Goal: Connect with others: Connect with other users

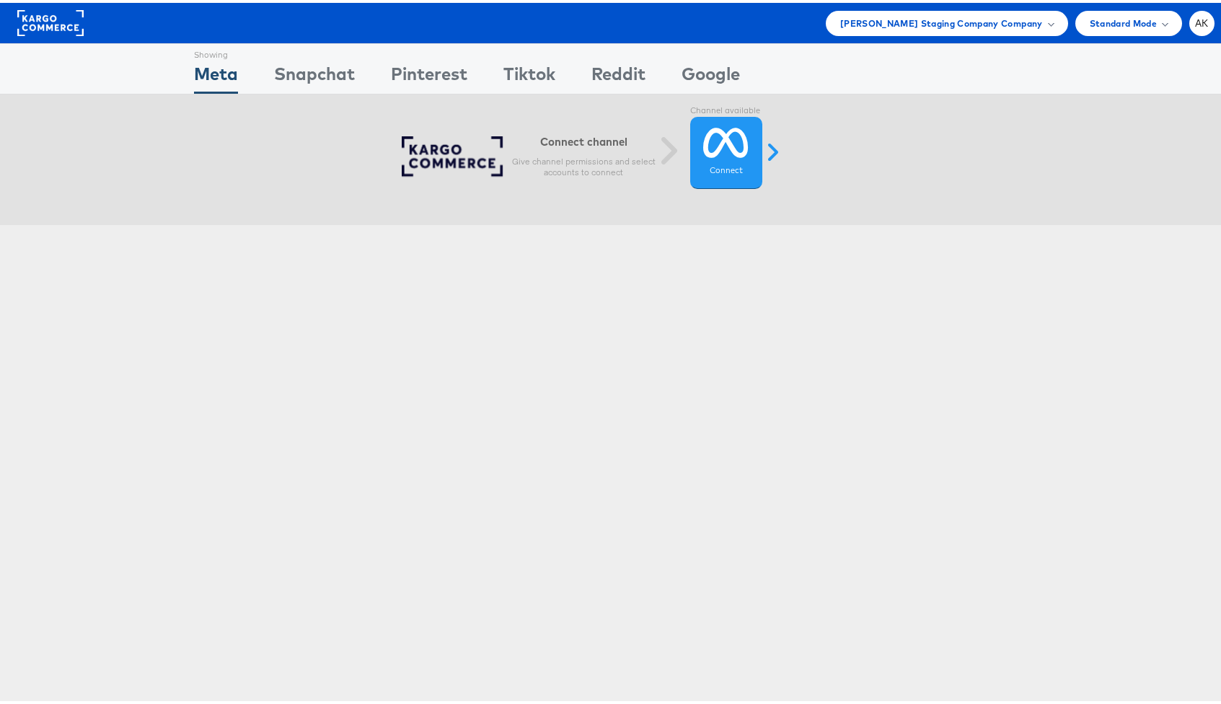
click at [798, 156] on div "Connect channel Give channel permissions and select accounts to connect Channel…" at bounding box center [609, 157] width 415 height 58
click at [730, 154] on icon at bounding box center [725, 140] width 45 height 36
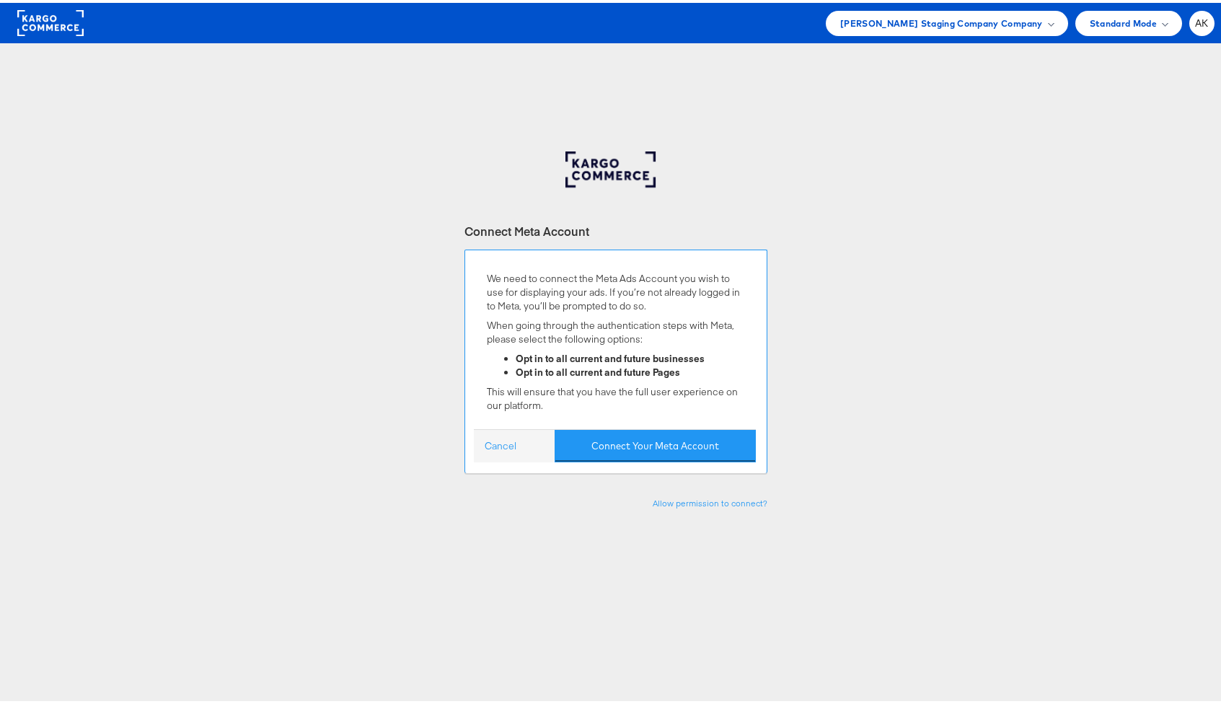
click at [678, 424] on div "We need to connect the Meta Ads Account you wish to use for displaying your ads…" at bounding box center [616, 342] width 280 height 168
click at [676, 439] on button "Connect Your Meta Account" at bounding box center [655, 443] width 201 height 32
